Goal: Check status: Check status

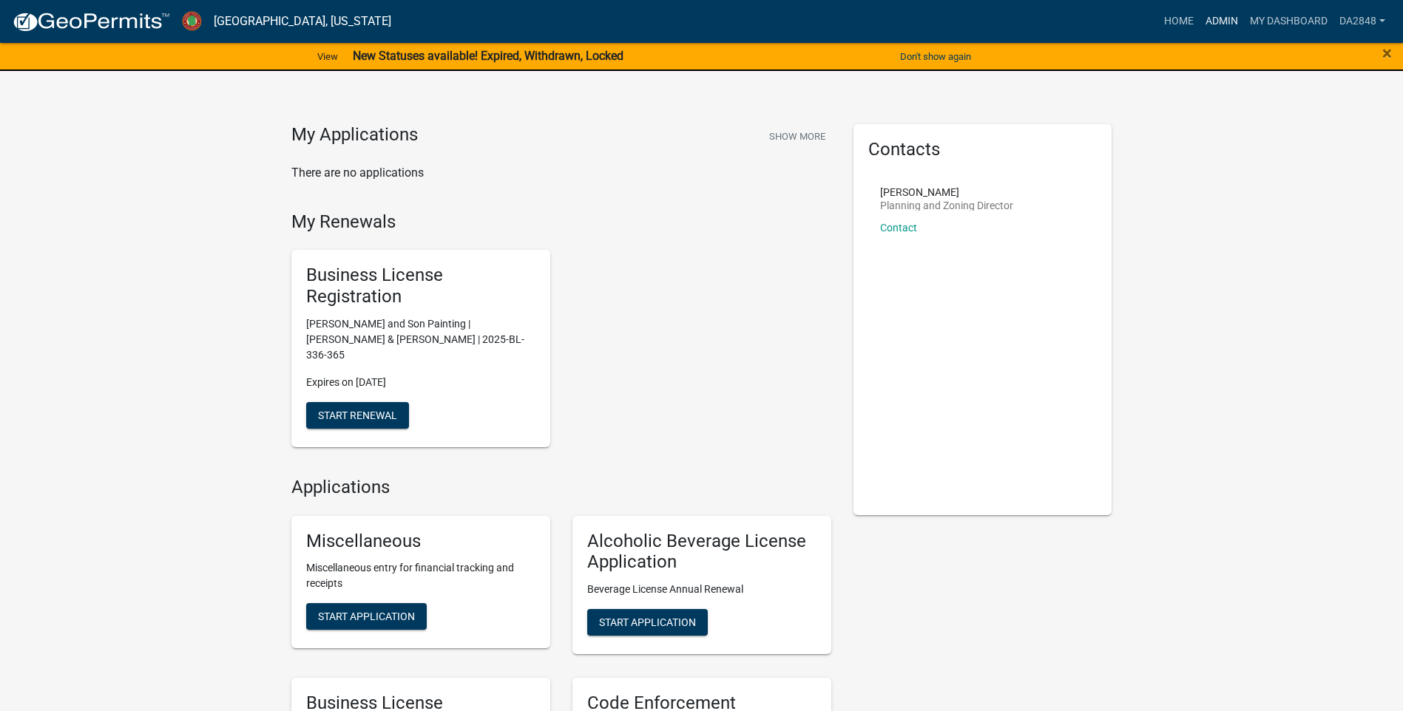
click at [1231, 16] on link "Admin" at bounding box center [1222, 21] width 44 height 28
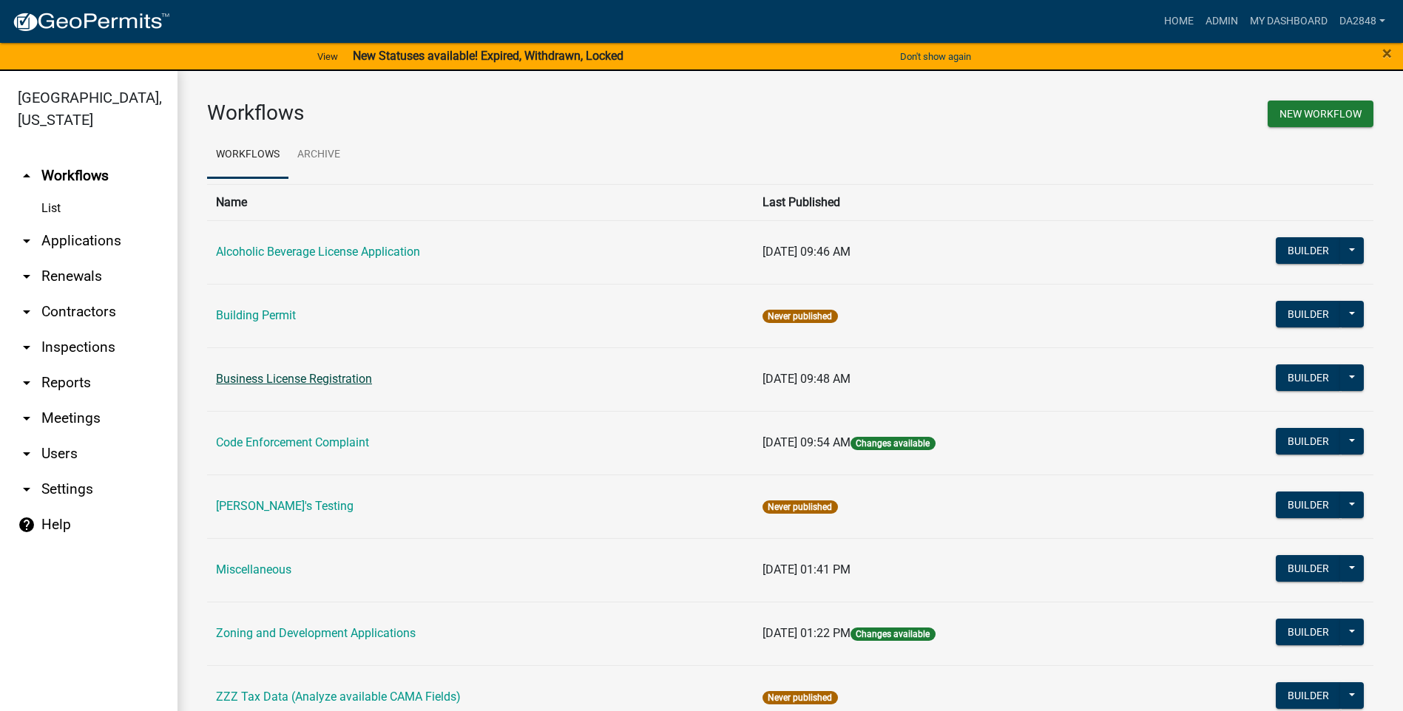
click at [272, 379] on link "Business License Registration" at bounding box center [294, 379] width 156 height 14
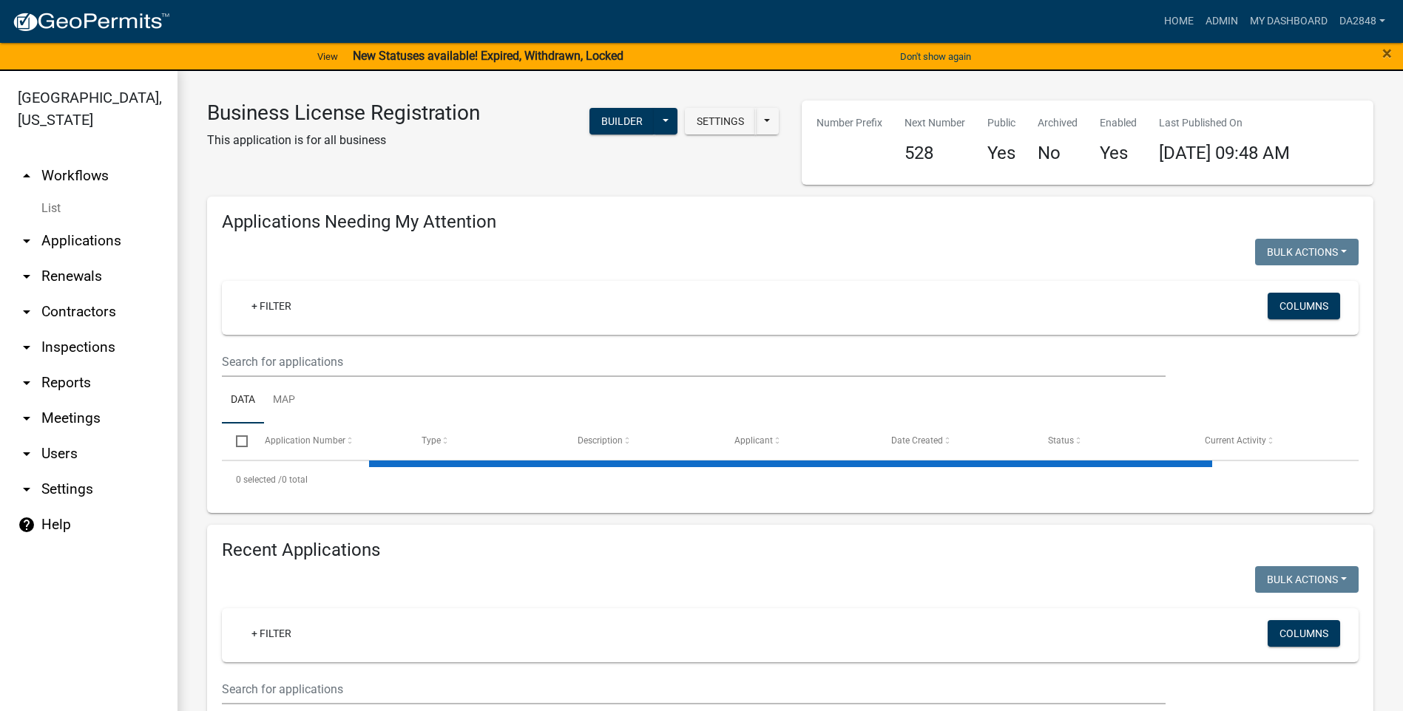
select select "1: 25"
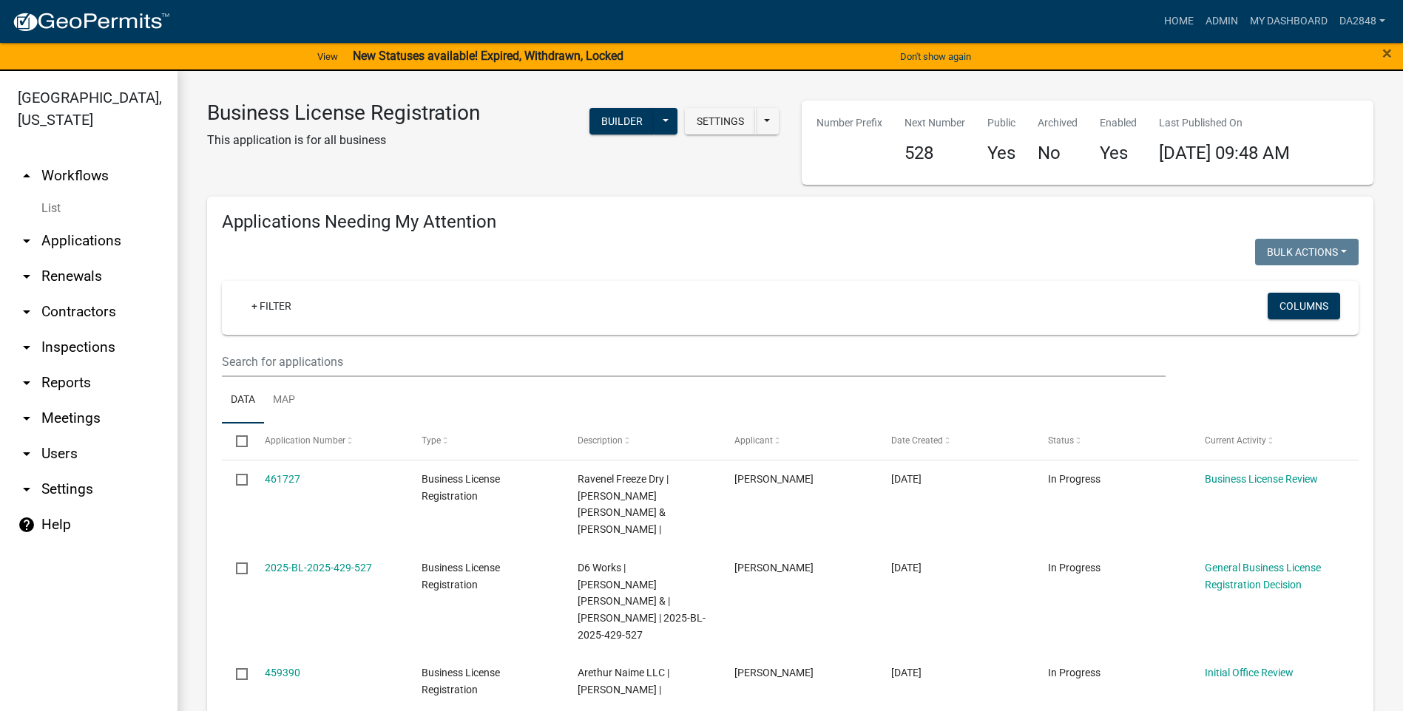
select select "2: 50"
click at [30, 250] on link "arrow_drop_down Applications" at bounding box center [88, 240] width 177 height 35
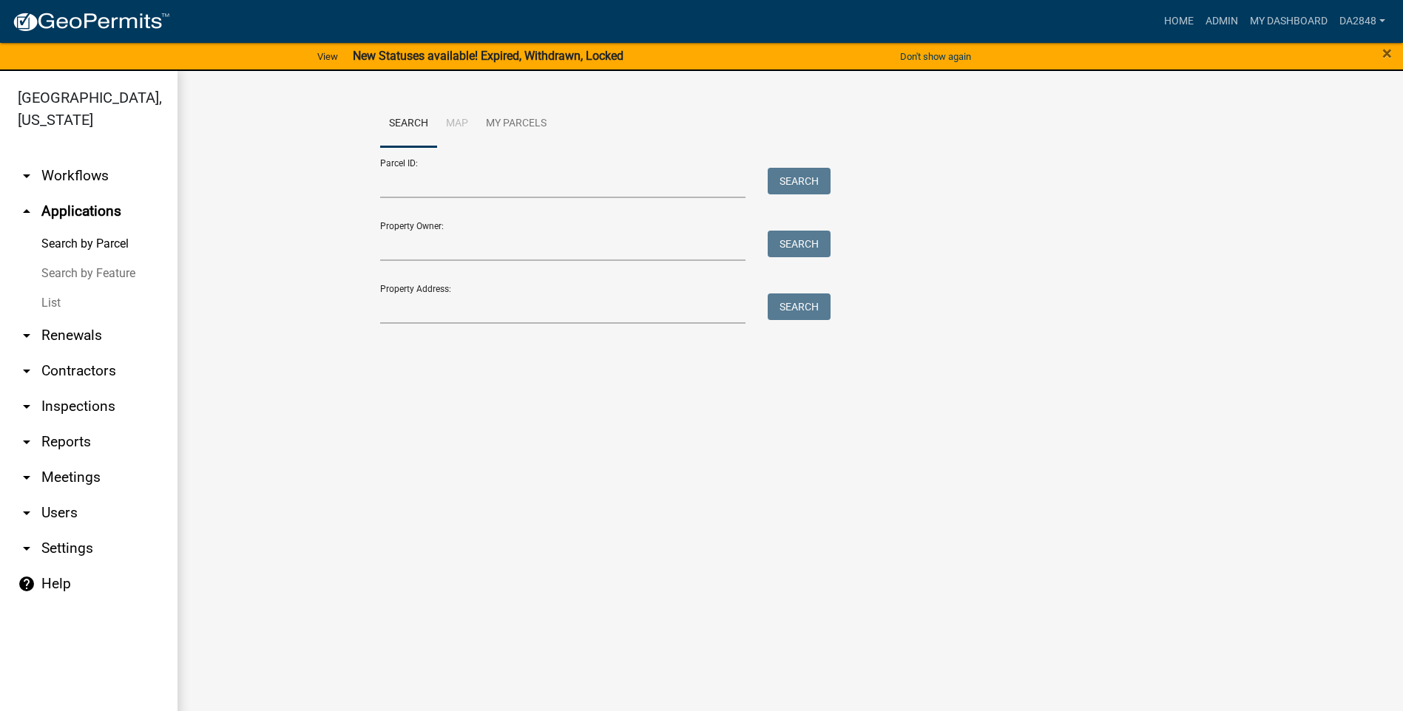
click at [52, 300] on link "List" at bounding box center [88, 303] width 177 height 30
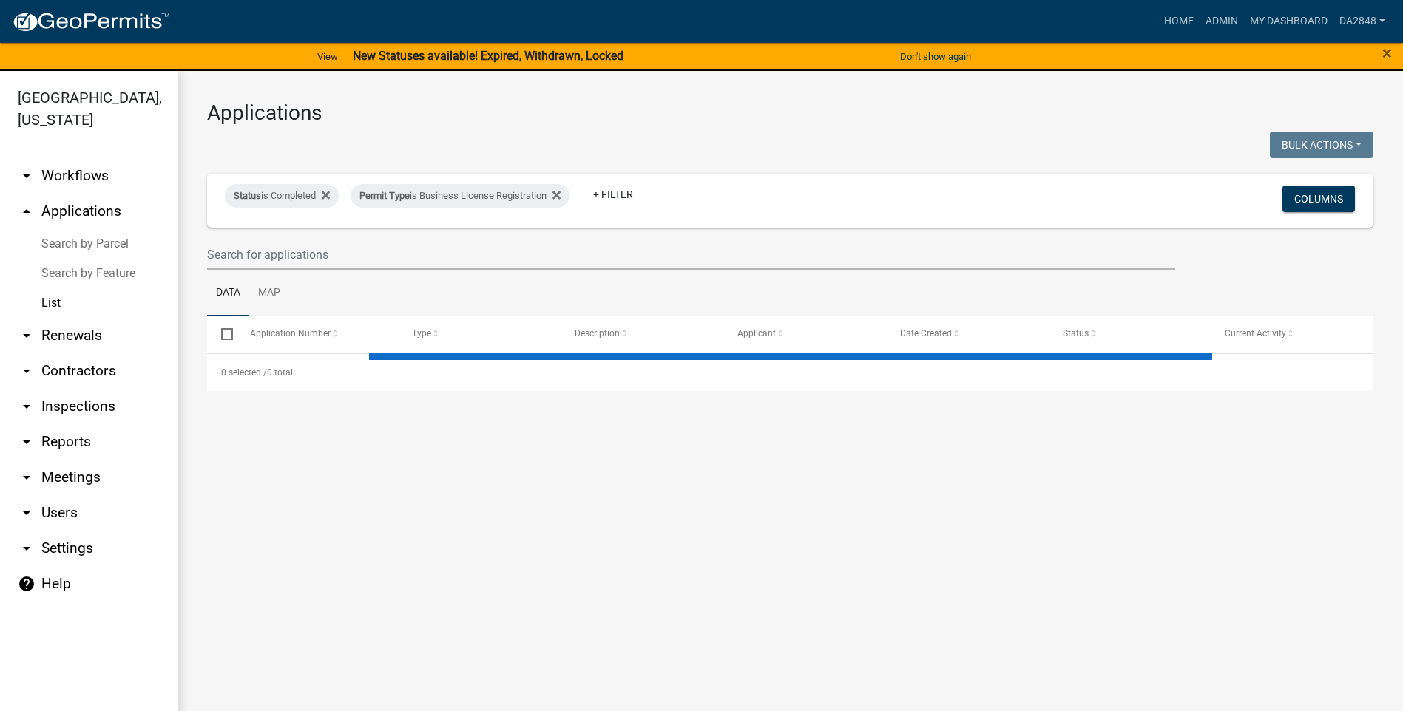
select select "3: 100"
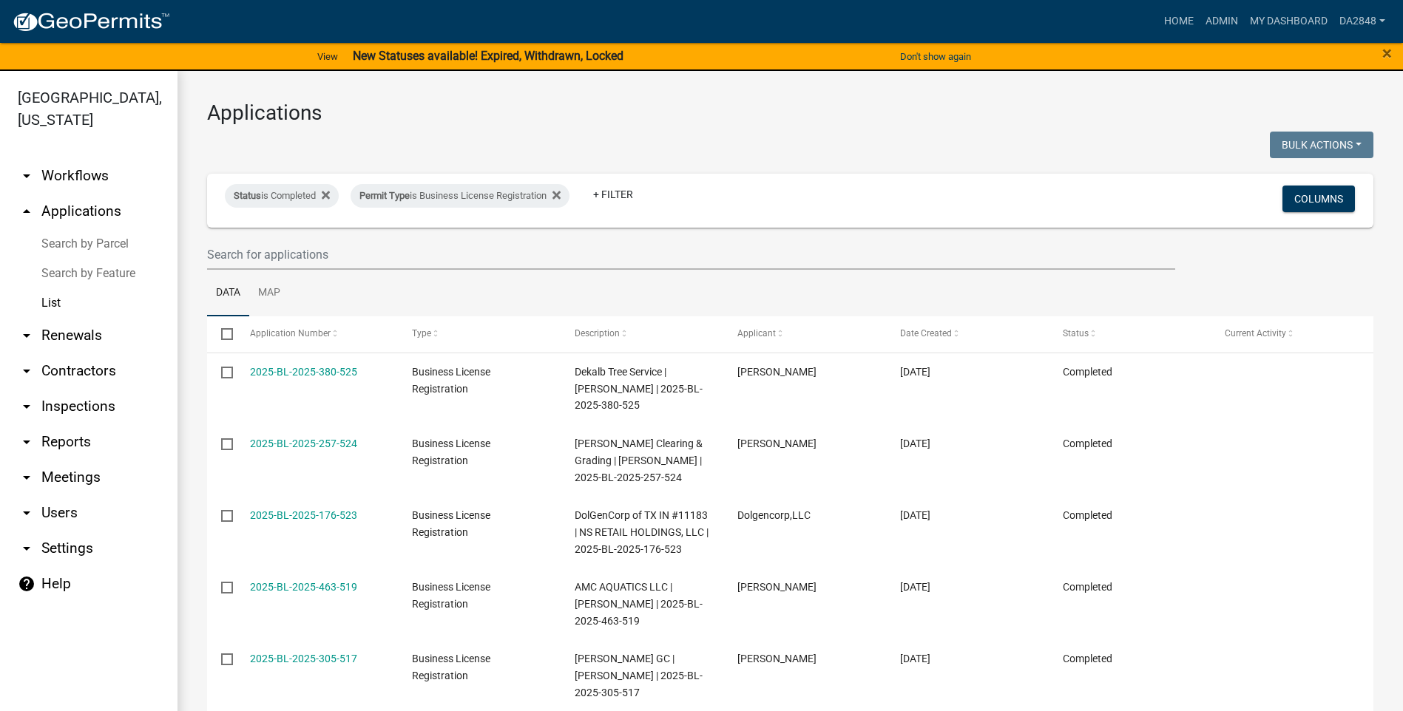
click at [68, 245] on link "Search by Parcel" at bounding box center [88, 244] width 177 height 30
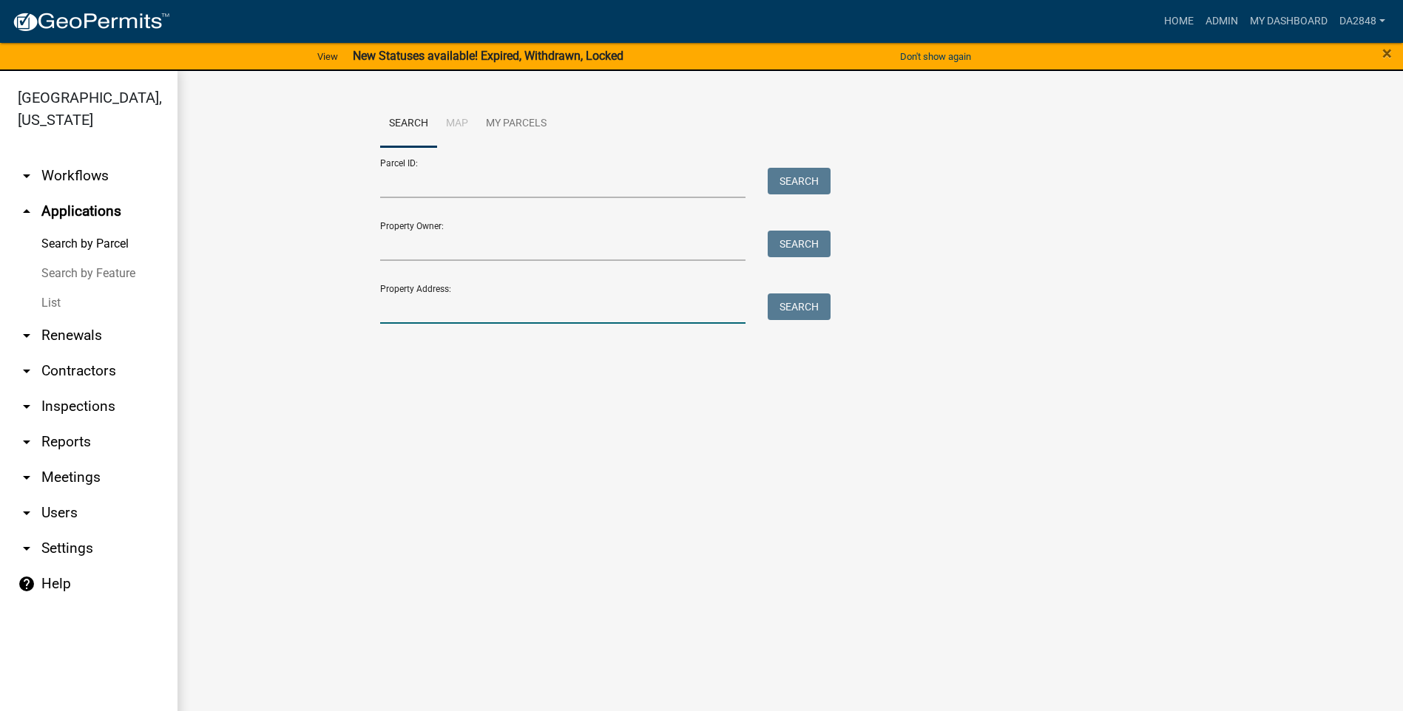
click at [501, 317] on input "Property Address:" at bounding box center [563, 309] width 366 height 30
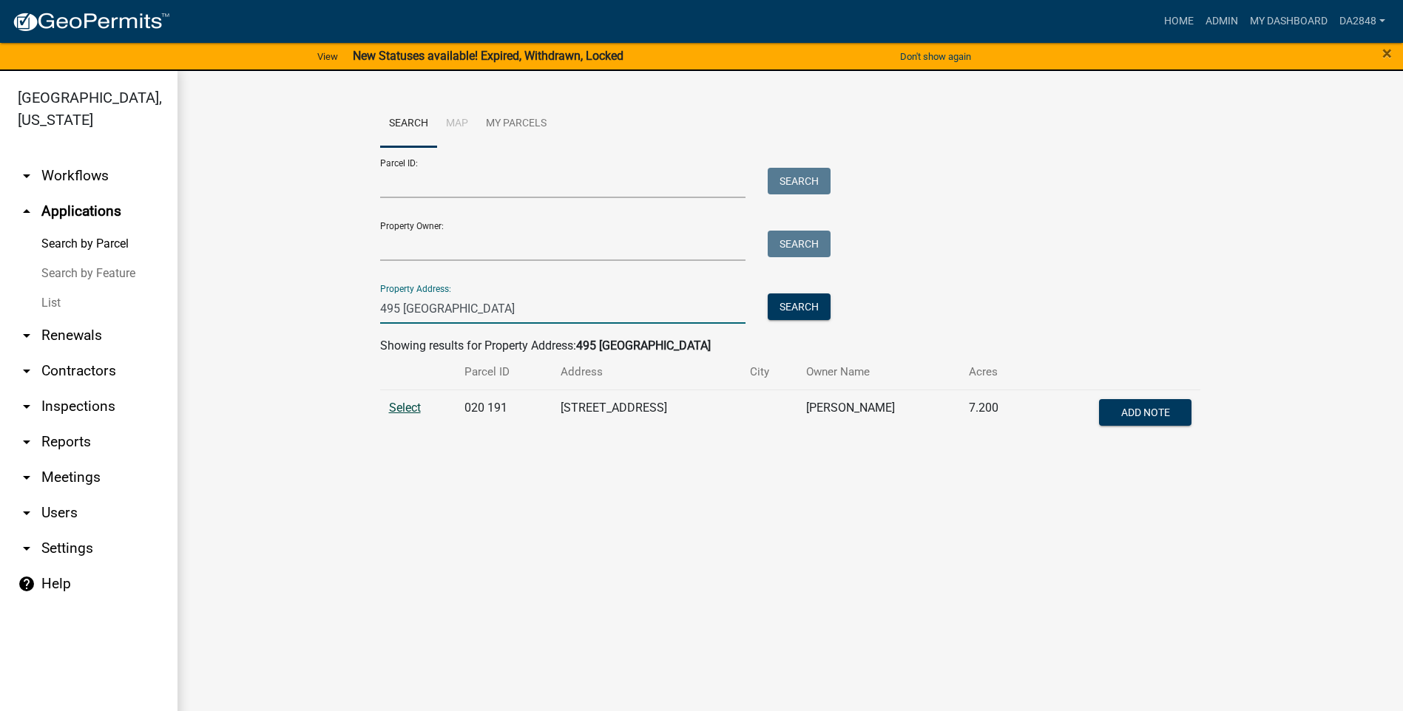
type input "495 [GEOGRAPHIC_DATA]"
click at [400, 410] on span "Select" at bounding box center [405, 408] width 32 height 14
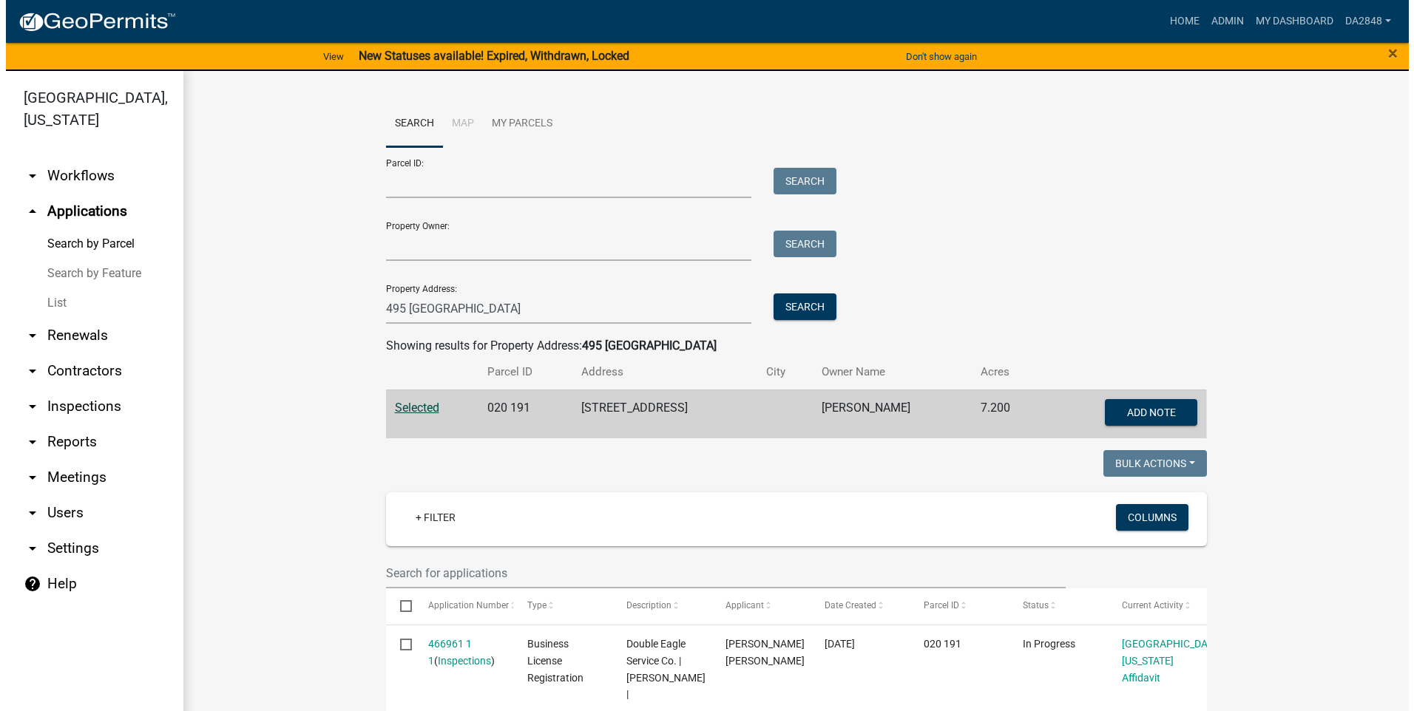
scroll to position [222, 0]
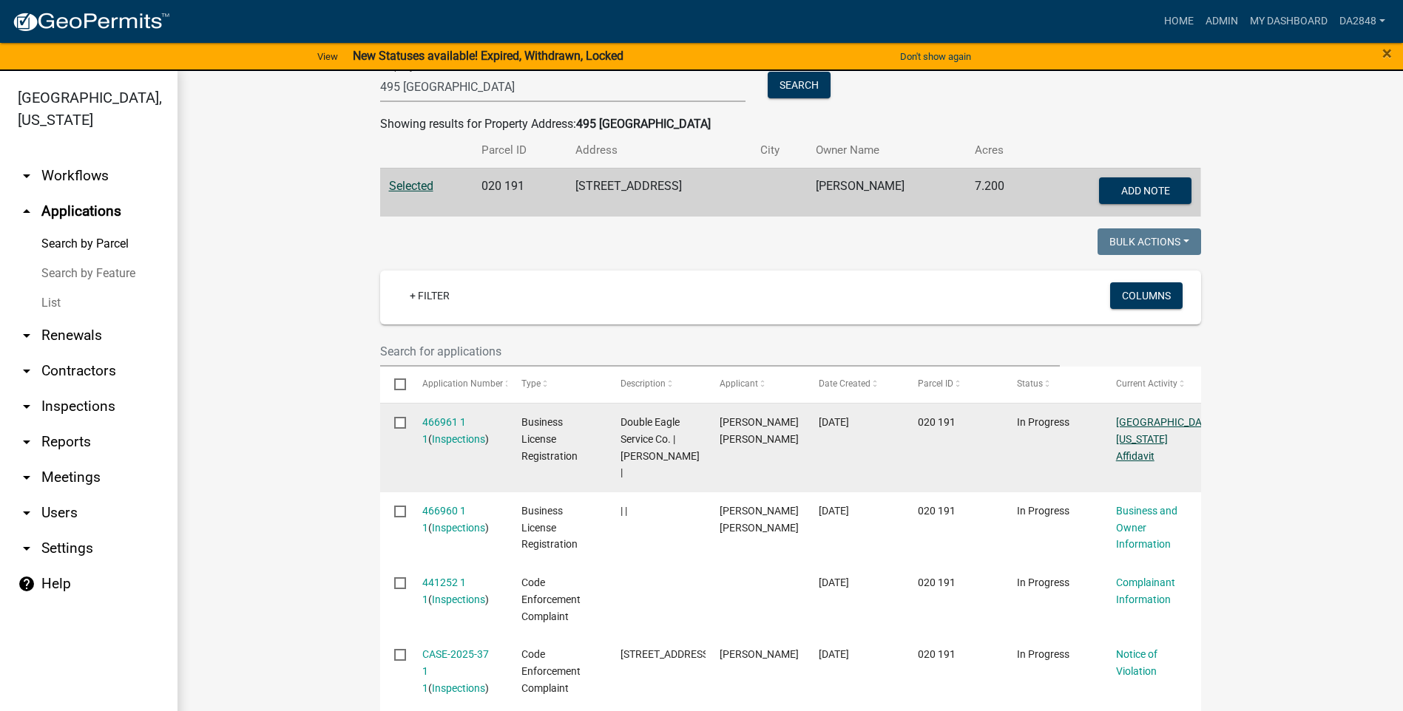
click at [1134, 439] on link "[GEOGRAPHIC_DATA], [US_STATE] Affidavit" at bounding box center [1167, 439] width 102 height 46
